Goal: Obtain resource: Download file/media

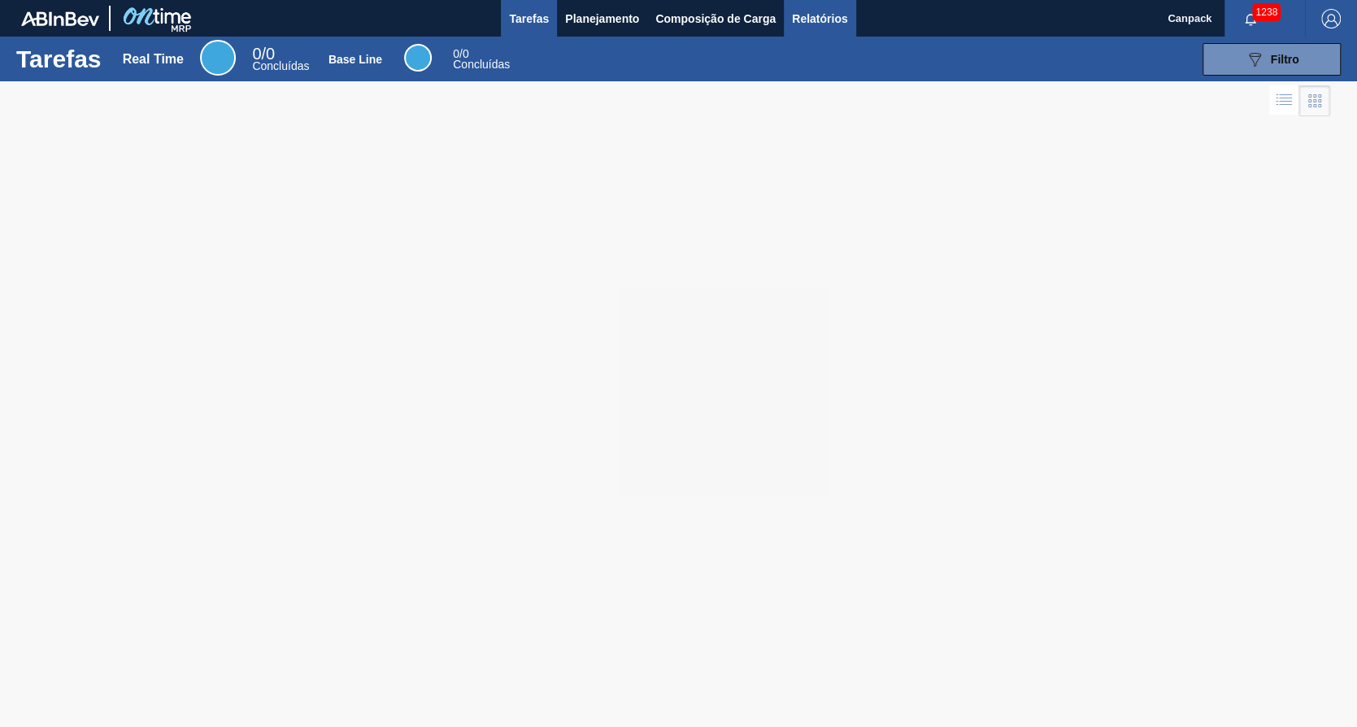
click at [850, 24] on button "Relatórios" at bounding box center [820, 18] width 72 height 37
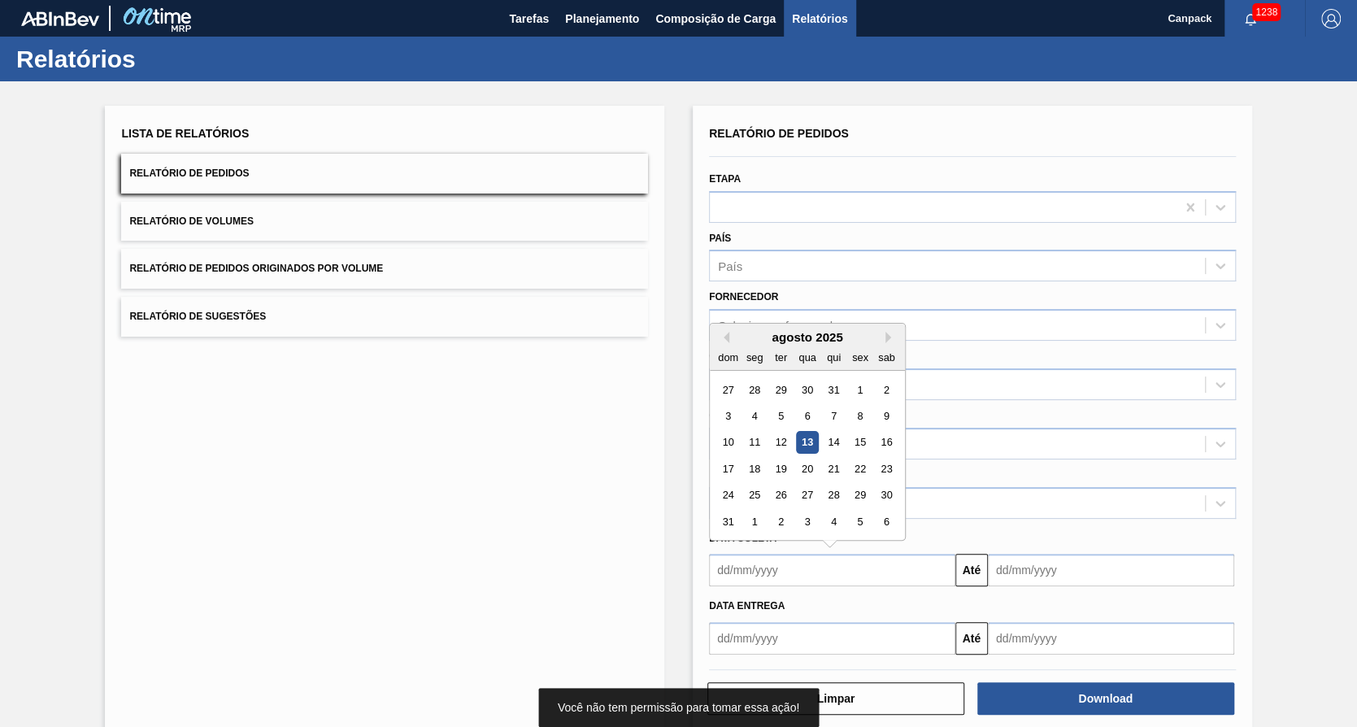
click at [772, 566] on input "text" at bounding box center [832, 570] width 246 height 33
click at [811, 444] on div "13" at bounding box center [807, 443] width 22 height 22
type input "13/08/2025"
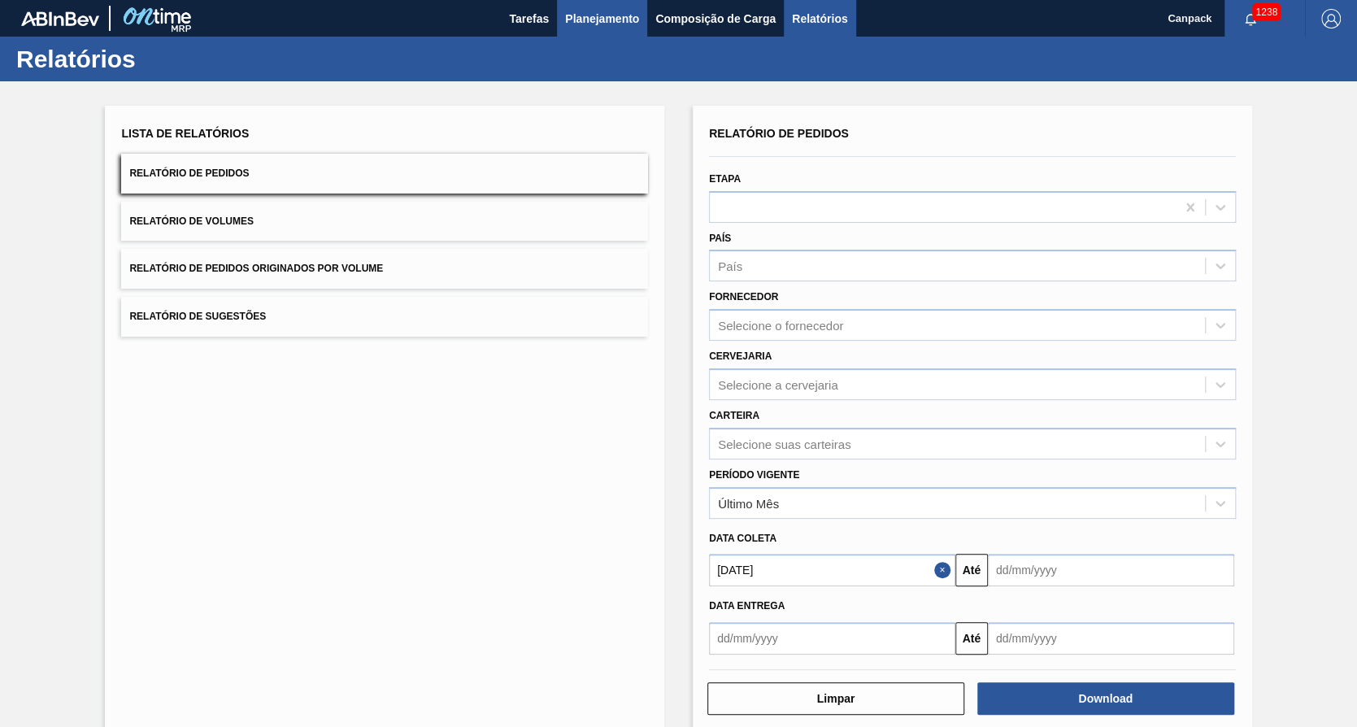
click at [599, 14] on span "Planejamento" at bounding box center [602, 19] width 74 height 20
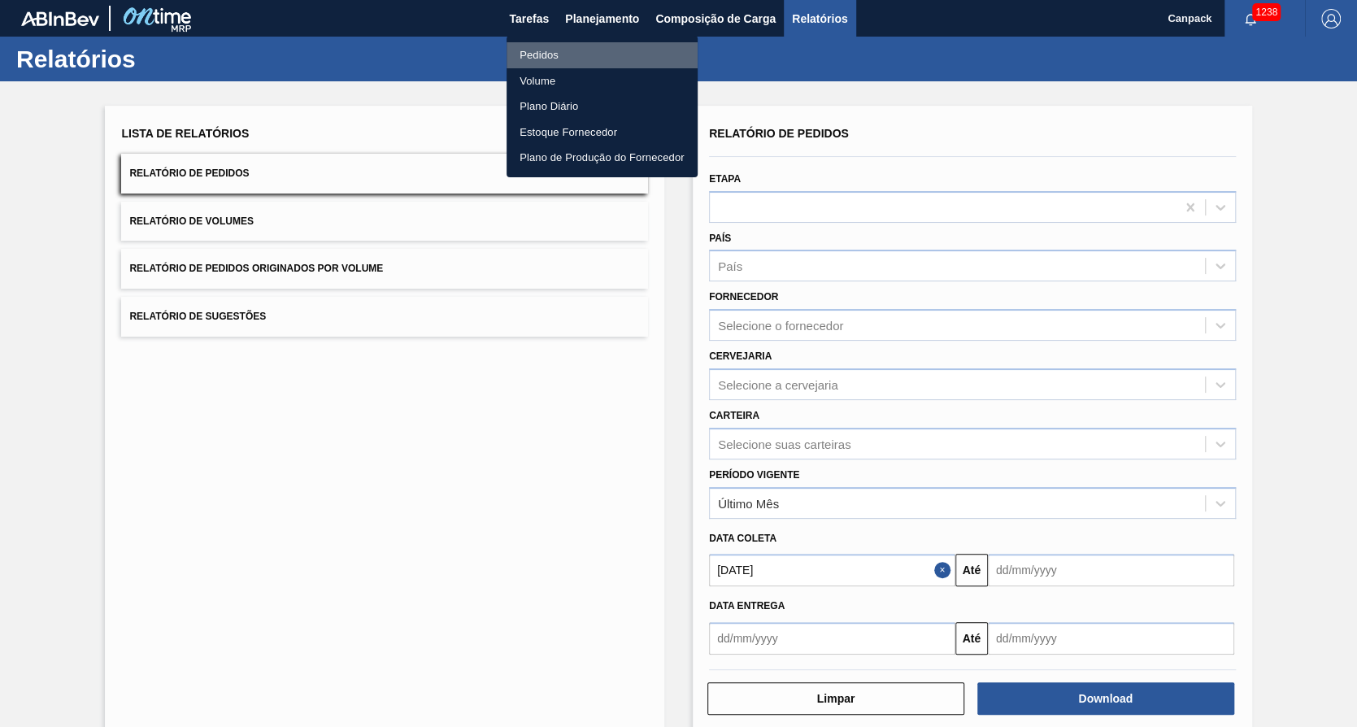
click at [603, 57] on li "Pedidos" at bounding box center [602, 55] width 191 height 26
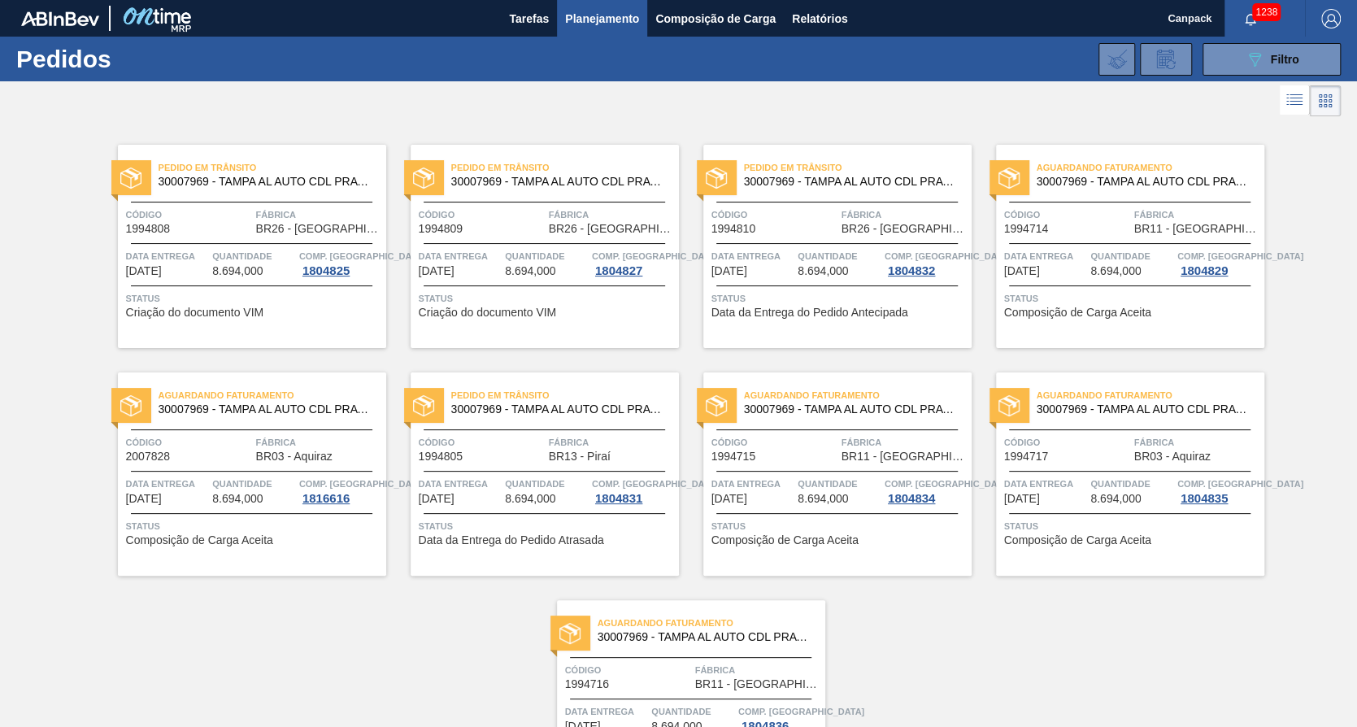
click at [269, 451] on span "BR03 - Aquiraz" at bounding box center [294, 457] width 76 height 12
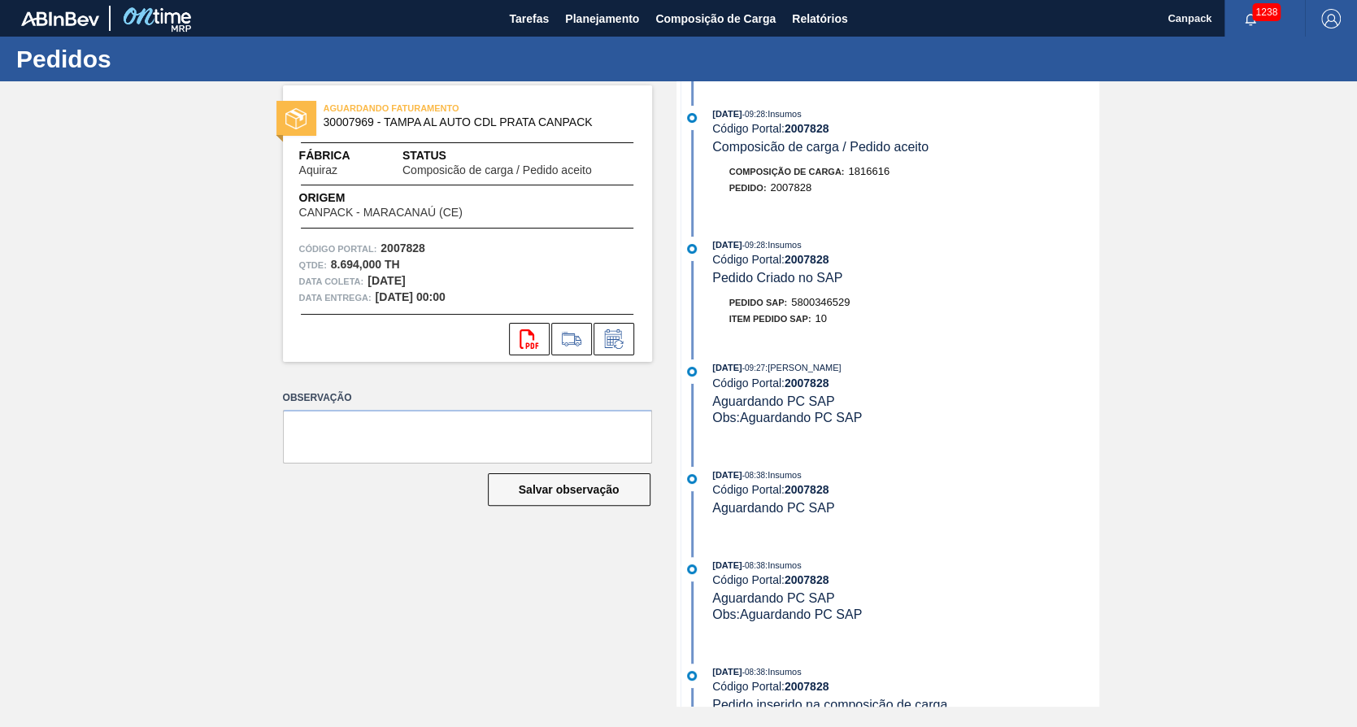
click at [821, 305] on span "5800346529" at bounding box center [820, 302] width 59 height 12
copy span "5800346529"
click at [840, 24] on span "Relatórios" at bounding box center [819, 19] width 55 height 20
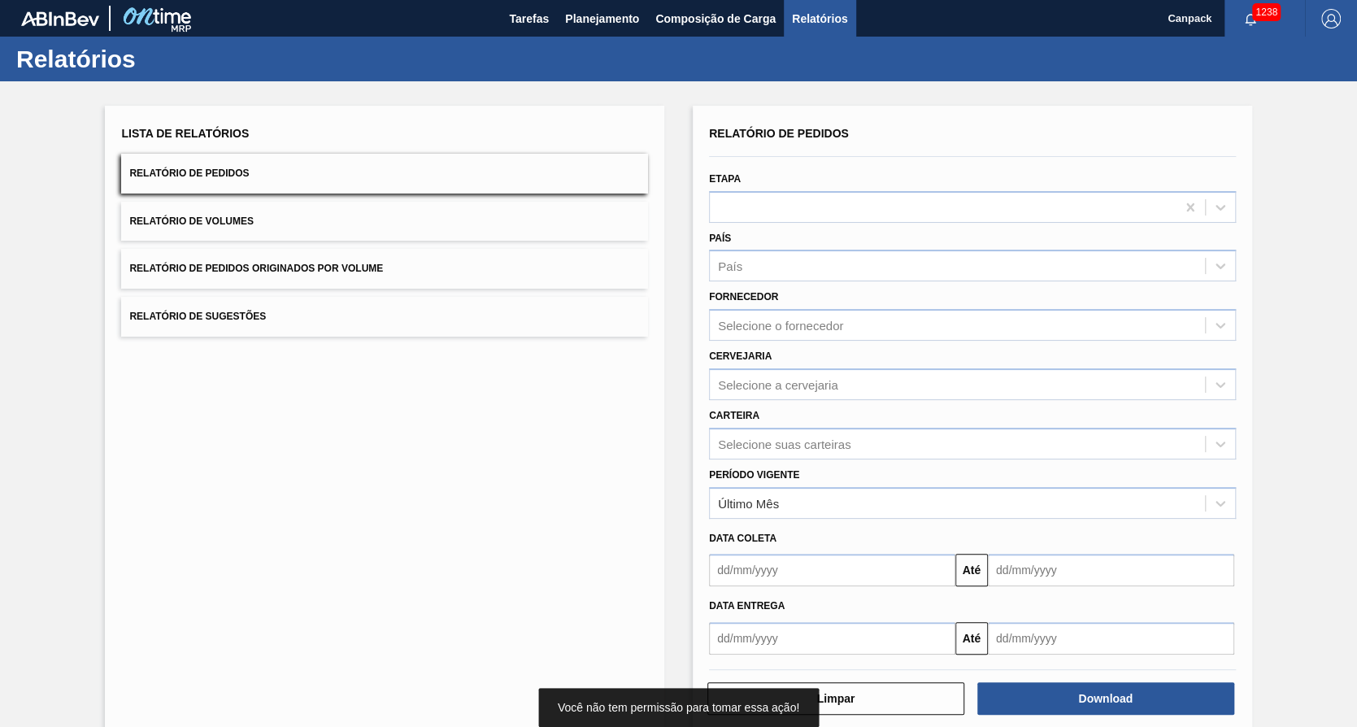
click at [757, 559] on input "text" at bounding box center [832, 570] width 246 height 33
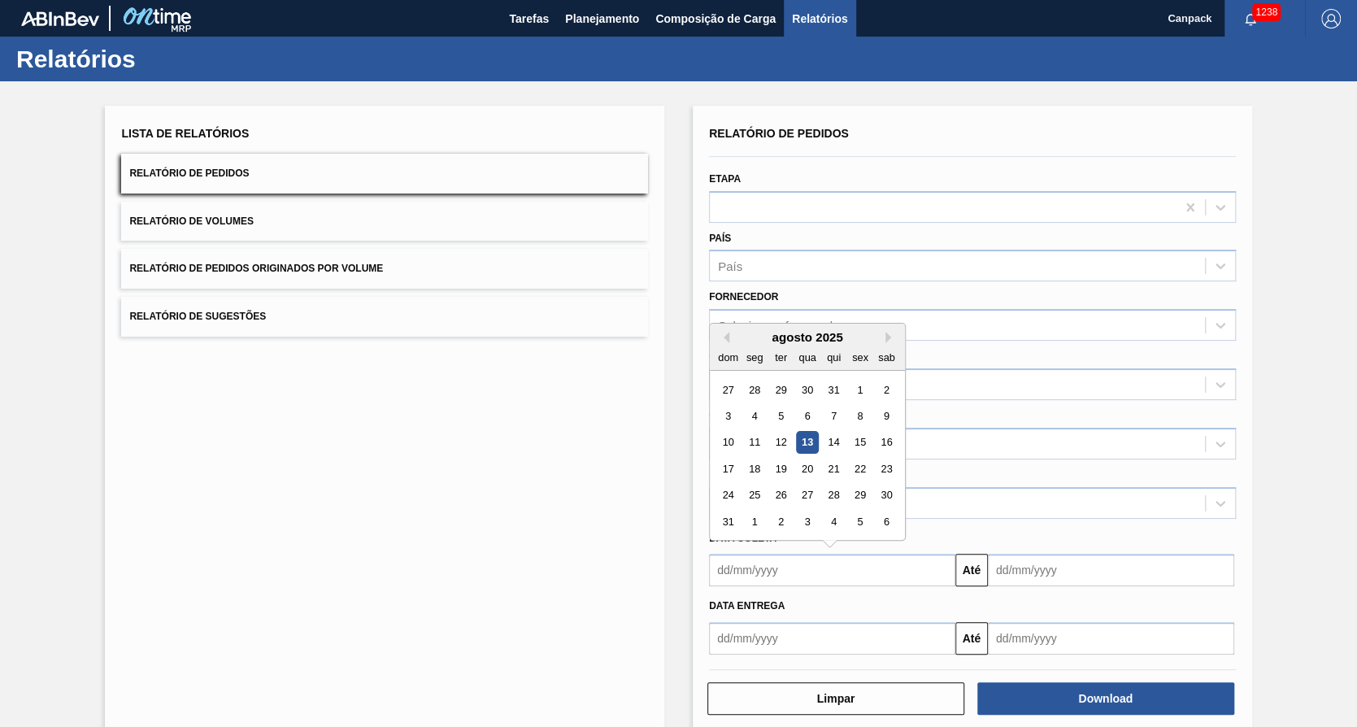
click at [815, 445] on div "13" at bounding box center [807, 443] width 22 height 22
type input "13/08/2025"
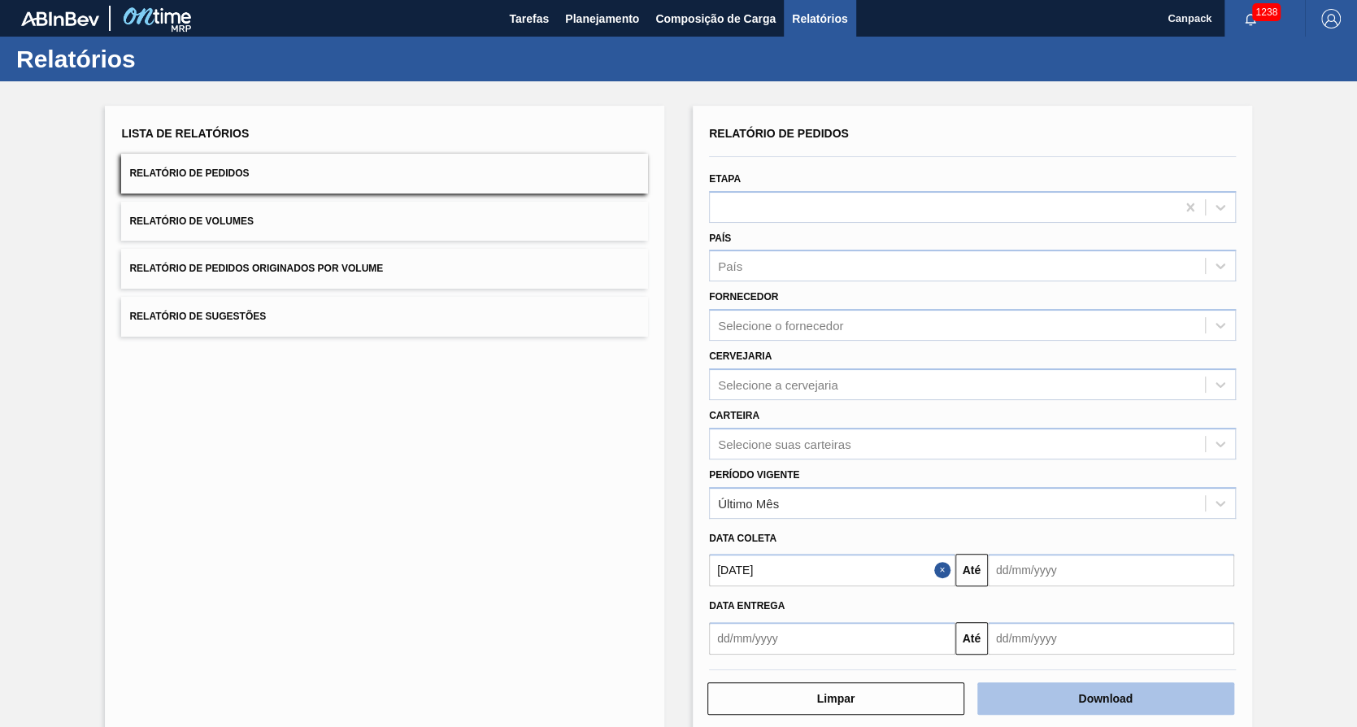
click at [1056, 694] on button "Download" at bounding box center [1106, 698] width 257 height 33
